Goal: Task Accomplishment & Management: Manage account settings

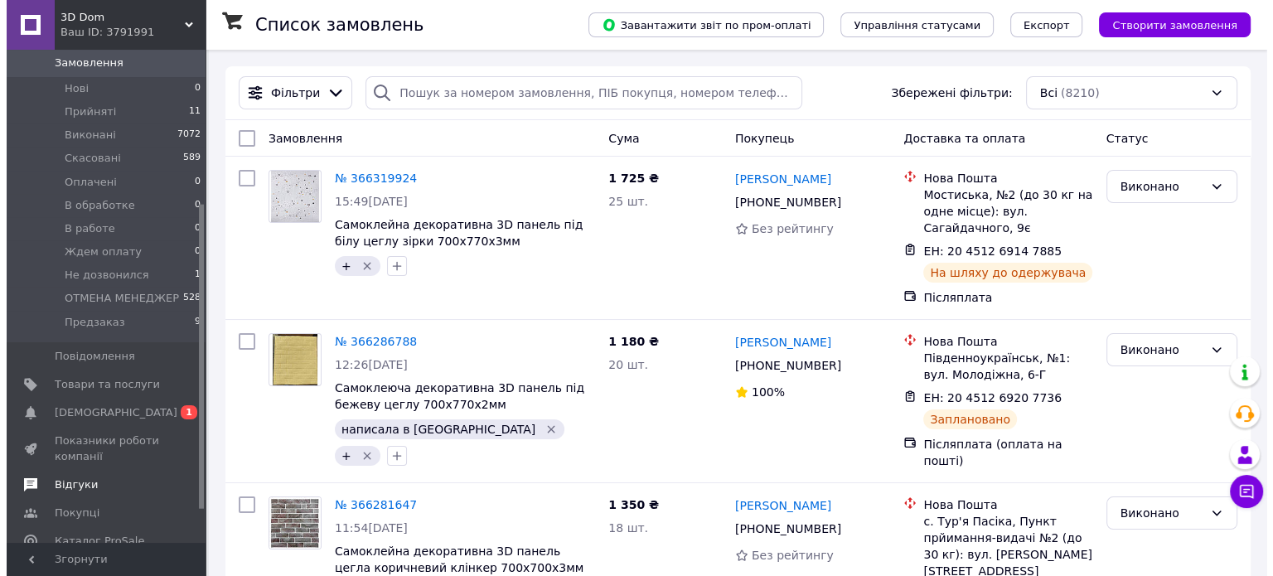
scroll to position [249, 0]
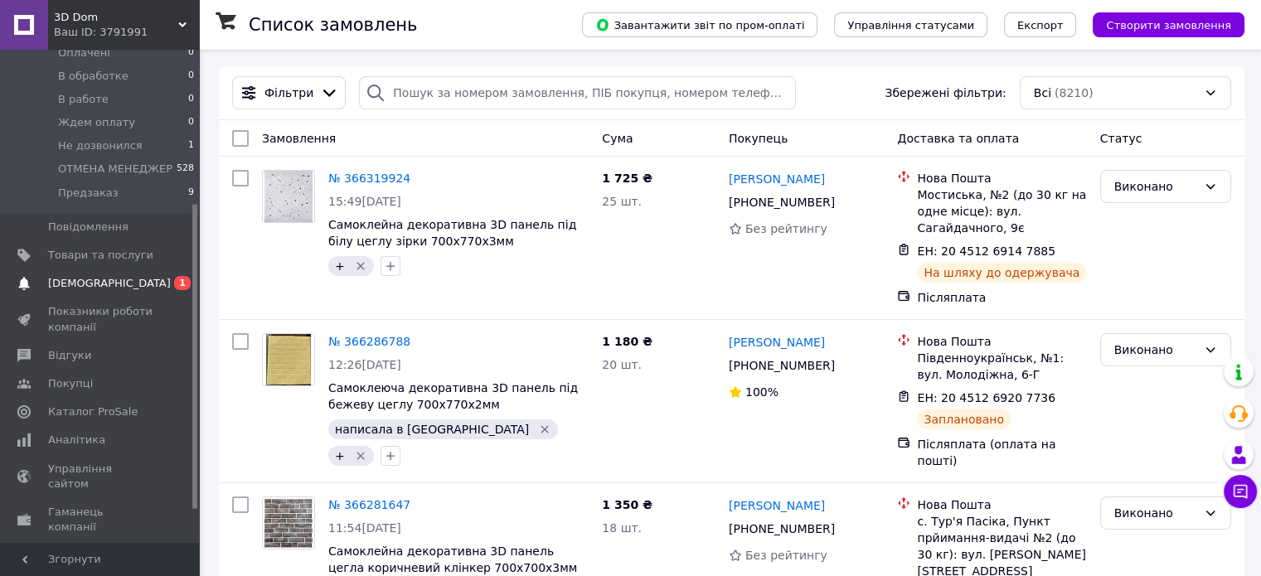
click at [104, 278] on link "Сповіщення 0 1" at bounding box center [102, 283] width 204 height 28
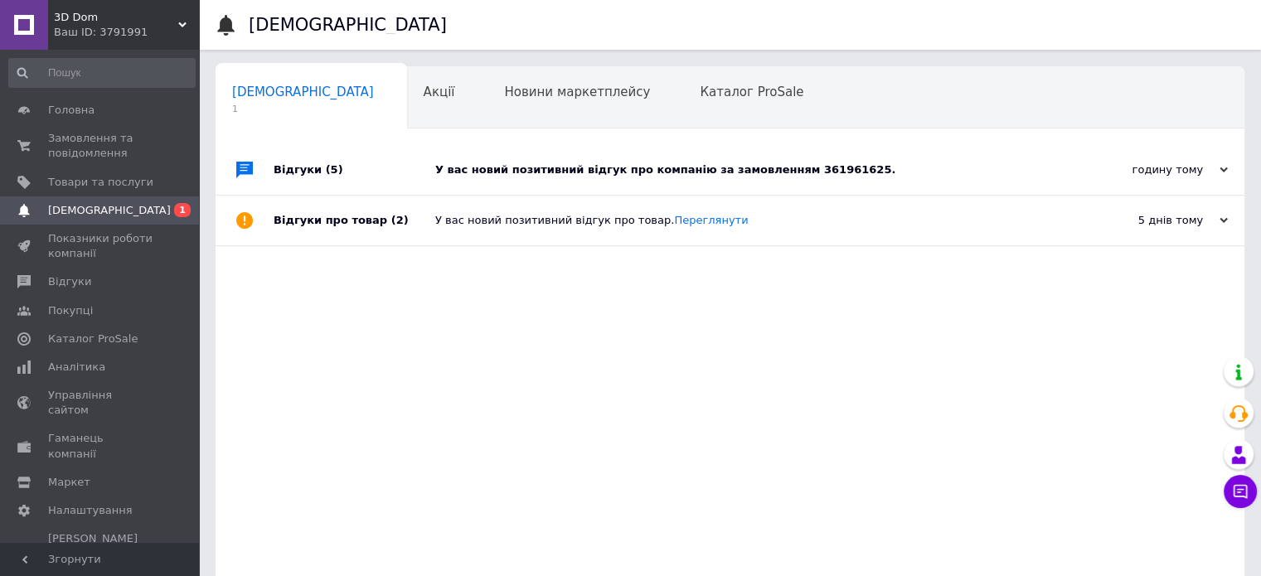
click at [1029, 162] on div "У вас новий позитивний відгук про компанію за замовленням 361961625." at bounding box center [748, 169] width 627 height 15
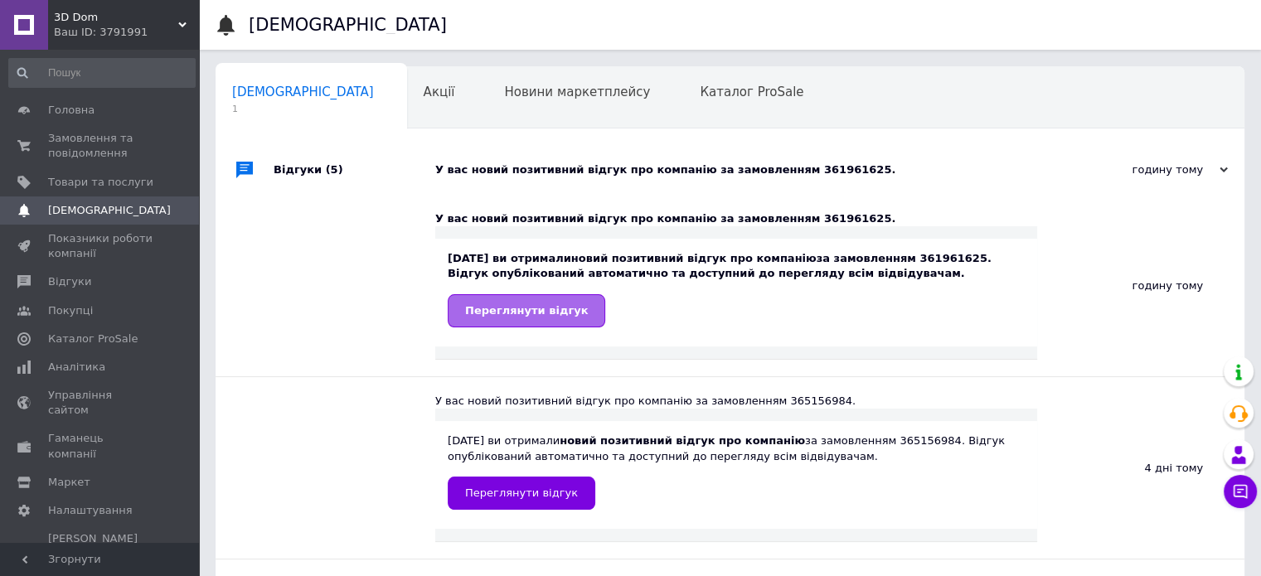
click at [496, 314] on span "Переглянути відгук" at bounding box center [526, 310] width 123 height 12
click at [407, 82] on div "Акції 0" at bounding box center [447, 98] width 81 height 63
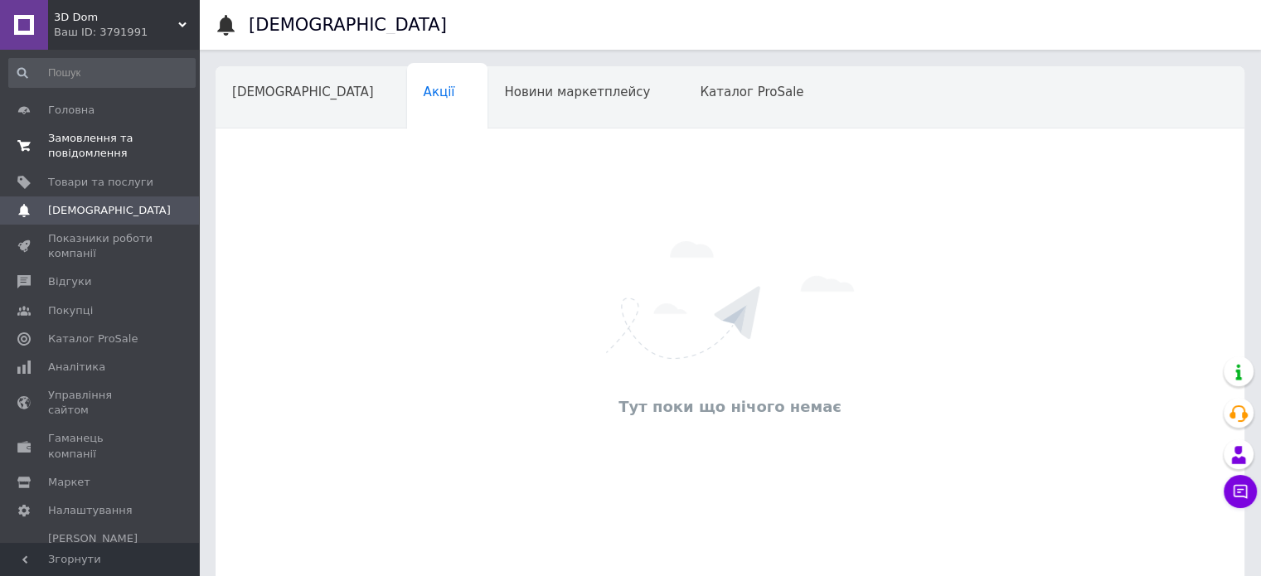
click at [54, 137] on span "Замовлення та повідомлення" at bounding box center [100, 146] width 105 height 30
